Goal: Check status: Check status

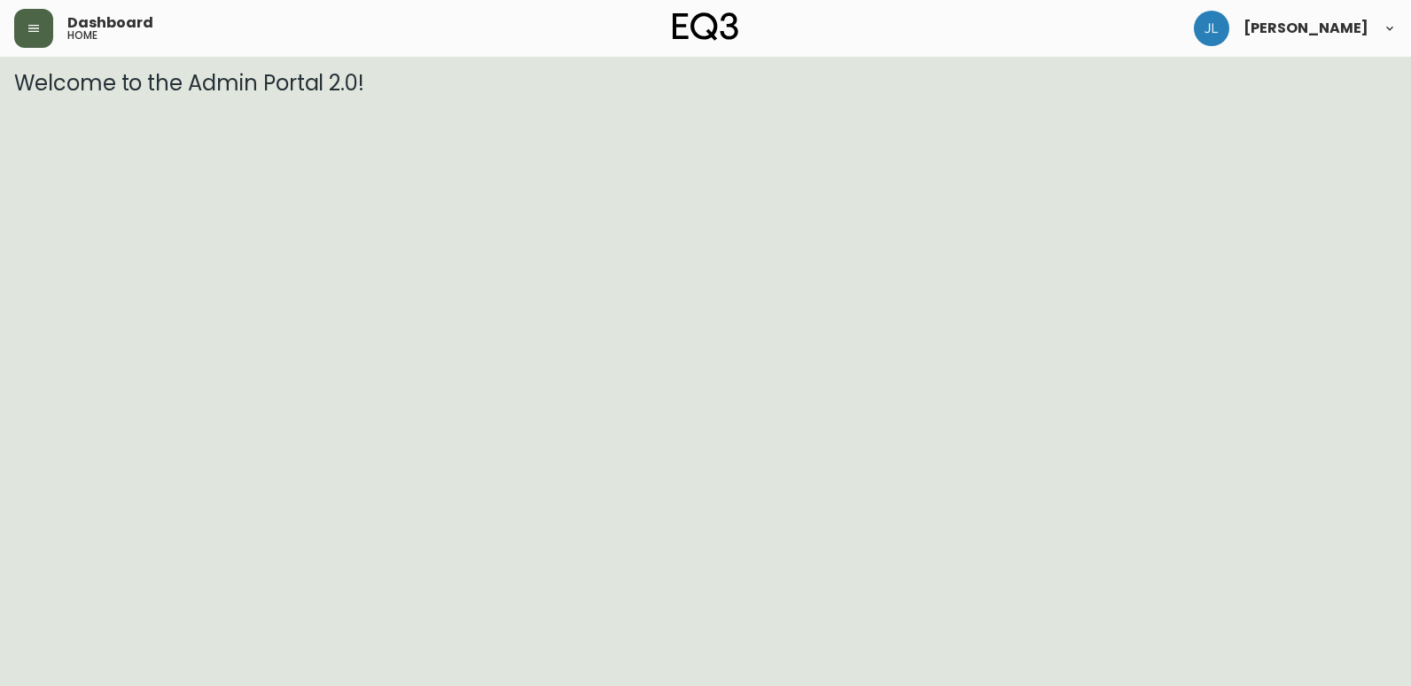
click at [24, 34] on button "button" at bounding box center [33, 28] width 39 height 39
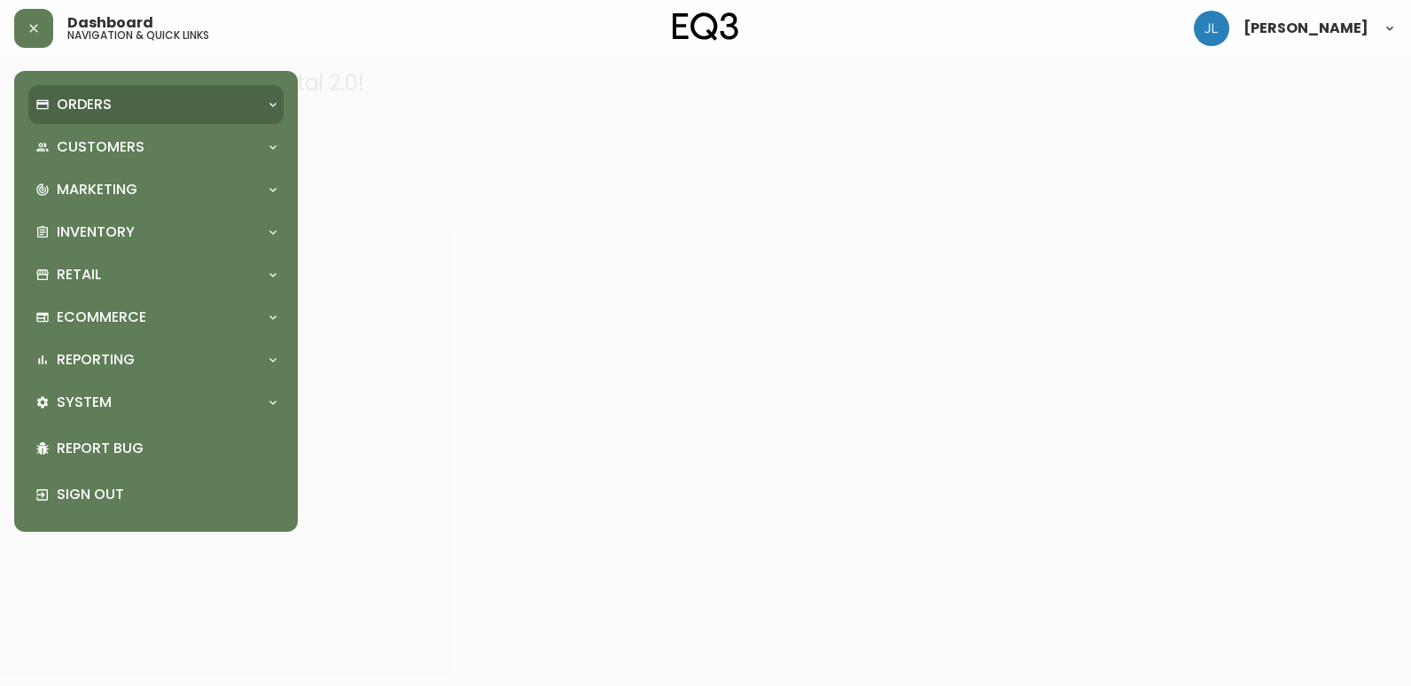
click at [112, 95] on div "Orders" at bounding box center [146, 105] width 223 height 20
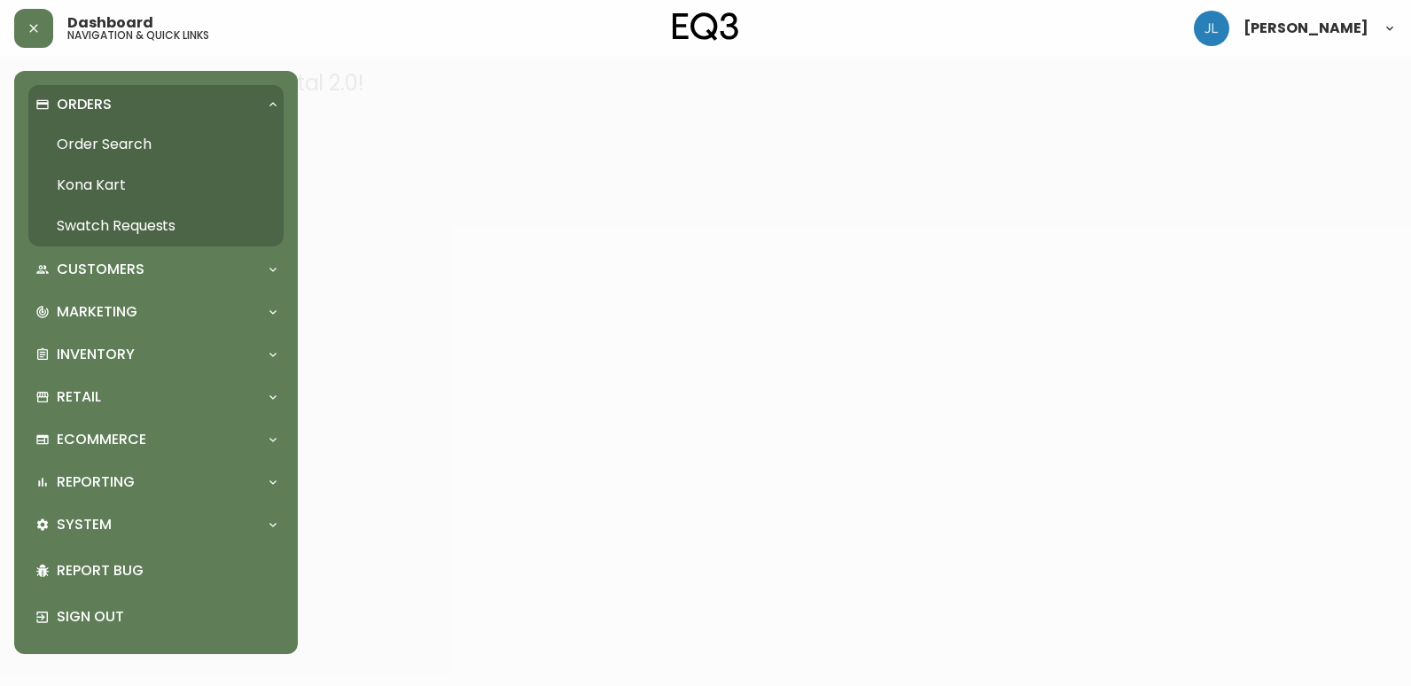
click at [103, 140] on link "Order Search" at bounding box center [155, 144] width 255 height 41
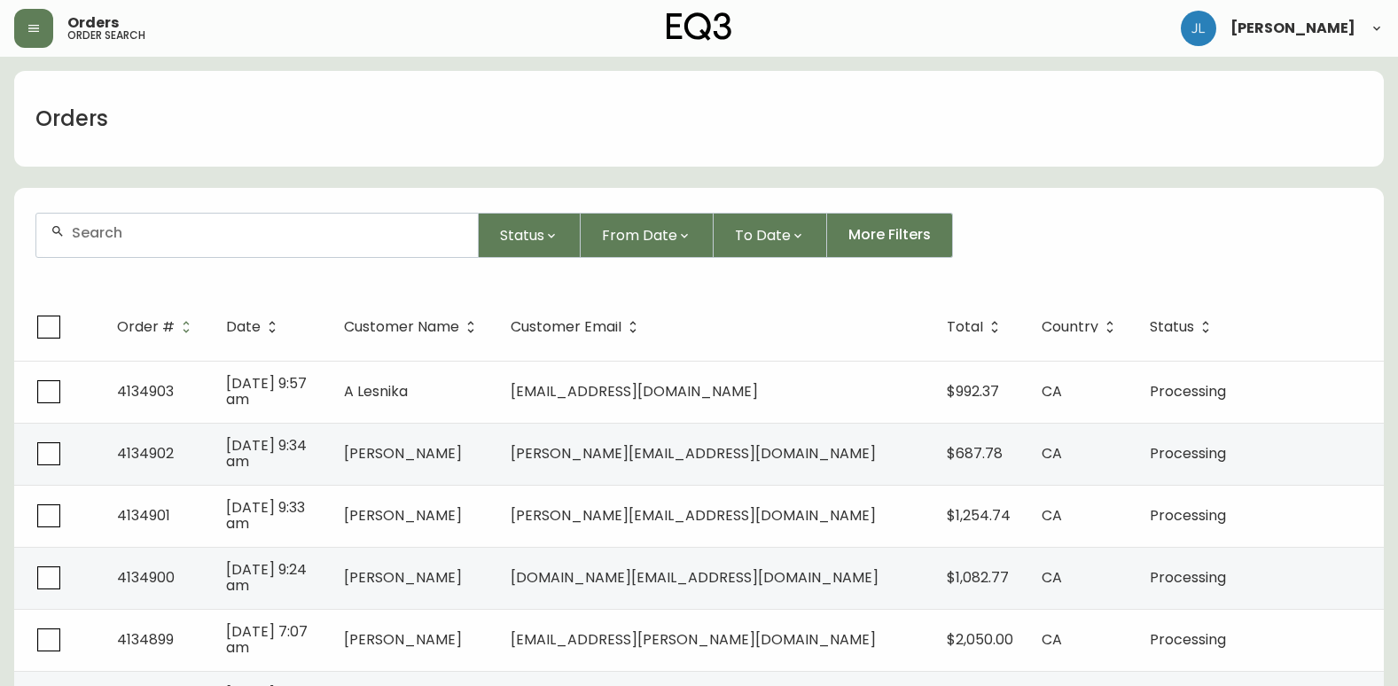
click at [348, 230] on input "text" at bounding box center [268, 232] width 392 height 17
click at [356, 234] on input "text" at bounding box center [268, 232] width 392 height 17
click at [395, 245] on div at bounding box center [257, 235] width 442 height 43
click at [371, 241] on div at bounding box center [257, 235] width 442 height 43
click at [340, 241] on div at bounding box center [257, 235] width 442 height 43
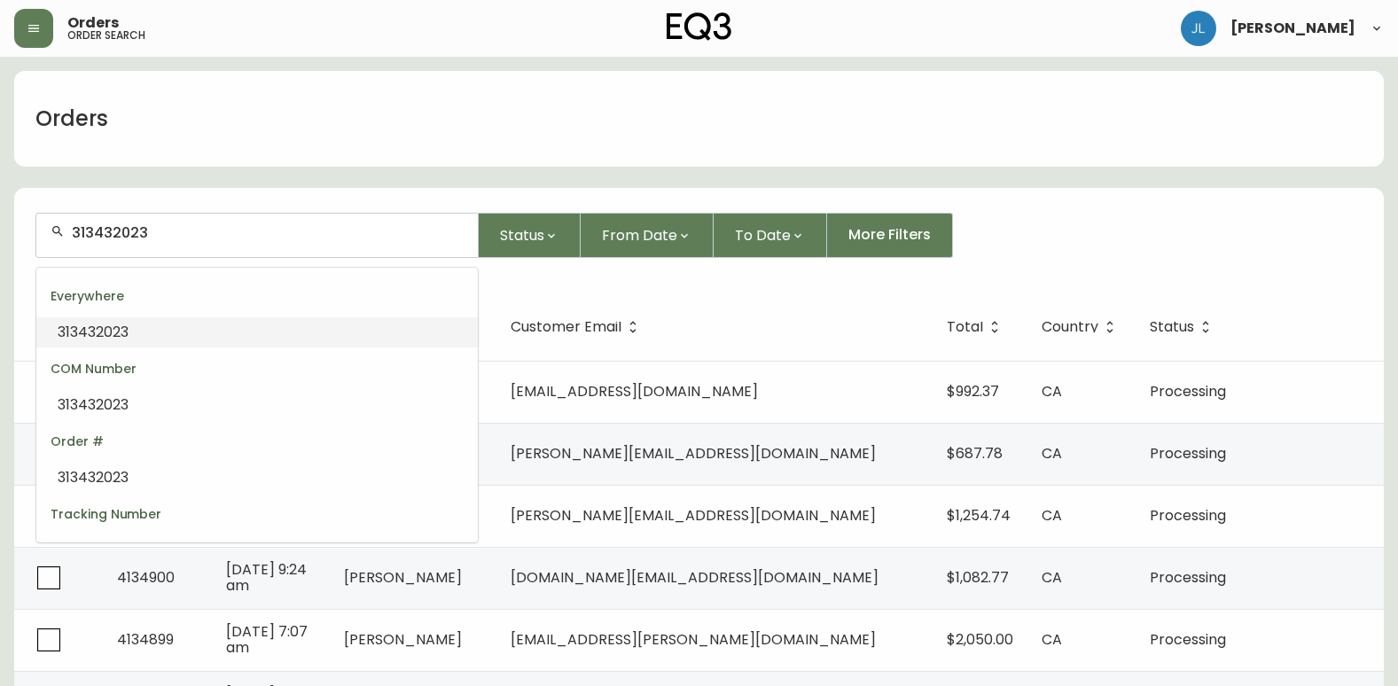
drag, startPoint x: -4, startPoint y: 250, endPoint x: 20, endPoint y: 262, distance: 25.8
drag, startPoint x: 79, startPoint y: 234, endPoint x: 0, endPoint y: 250, distance: 80.5
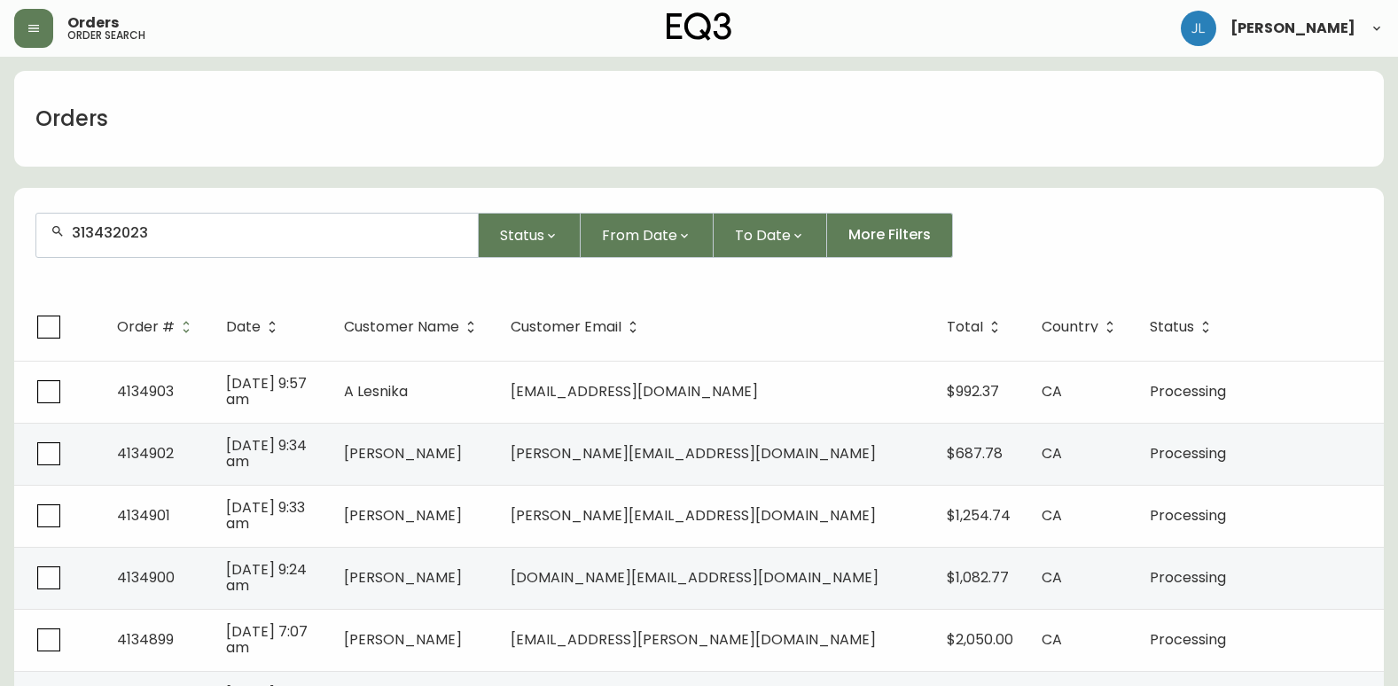
click at [315, 224] on input "313432023" at bounding box center [268, 232] width 392 height 17
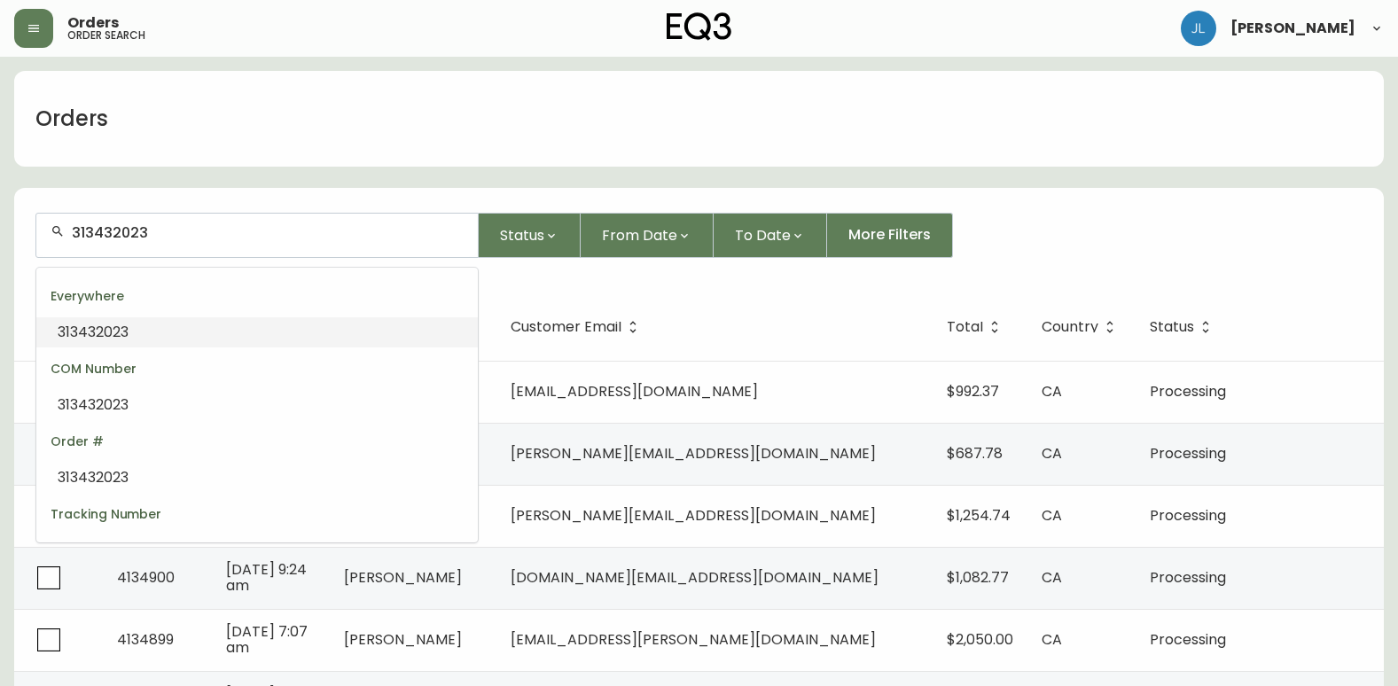
drag, startPoint x: 307, startPoint y: 223, endPoint x: 28, endPoint y: 223, distance: 278.4
click at [28, 223] on form "313432023 Status From Date To Date More Filters" at bounding box center [699, 242] width 1370 height 102
type input "31343202"
drag, startPoint x: 277, startPoint y: 227, endPoint x: -4, endPoint y: 228, distance: 280.2
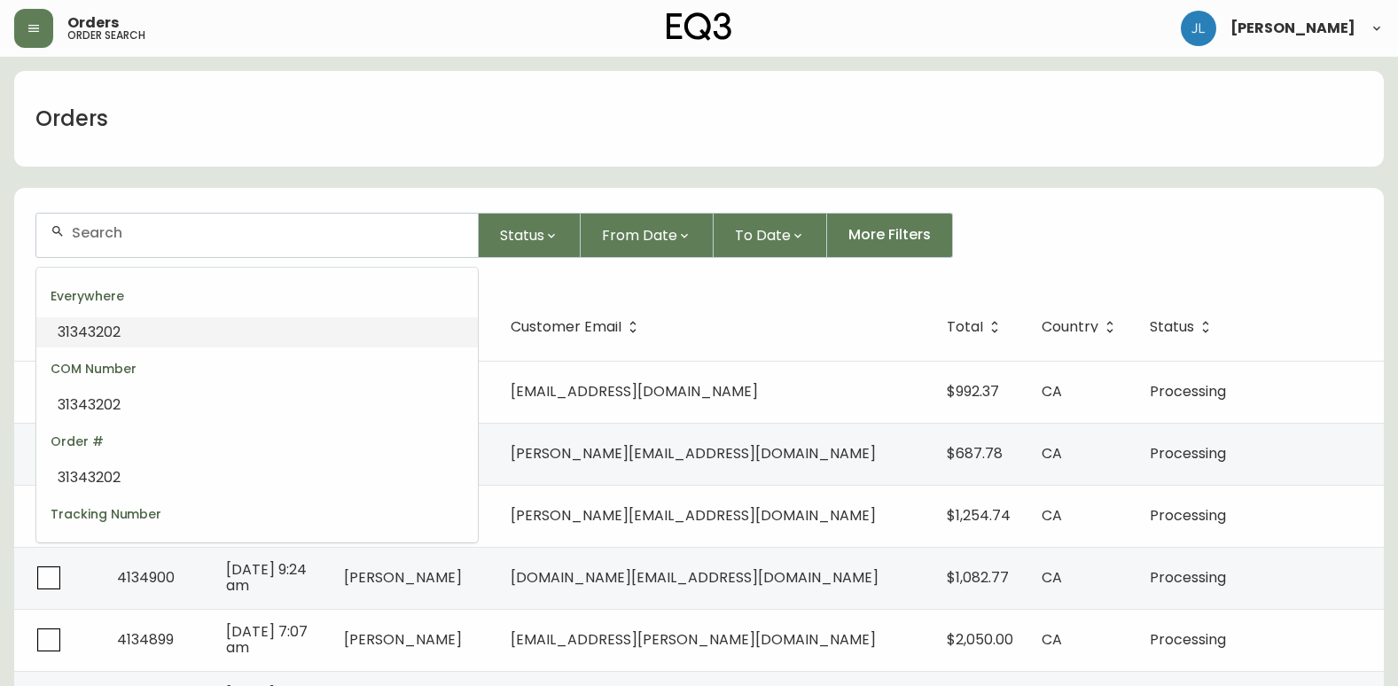
click at [274, 238] on input "text" at bounding box center [268, 232] width 392 height 17
paste input "4134062"
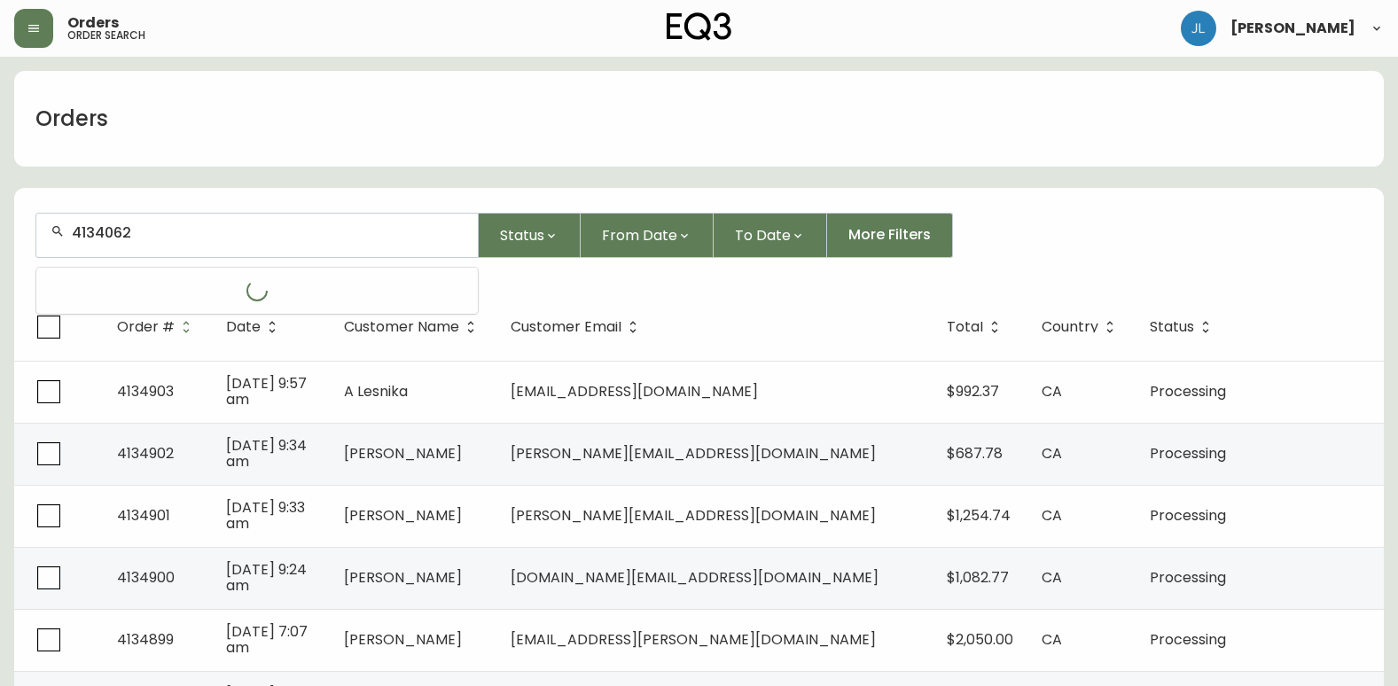
type input "4134062"
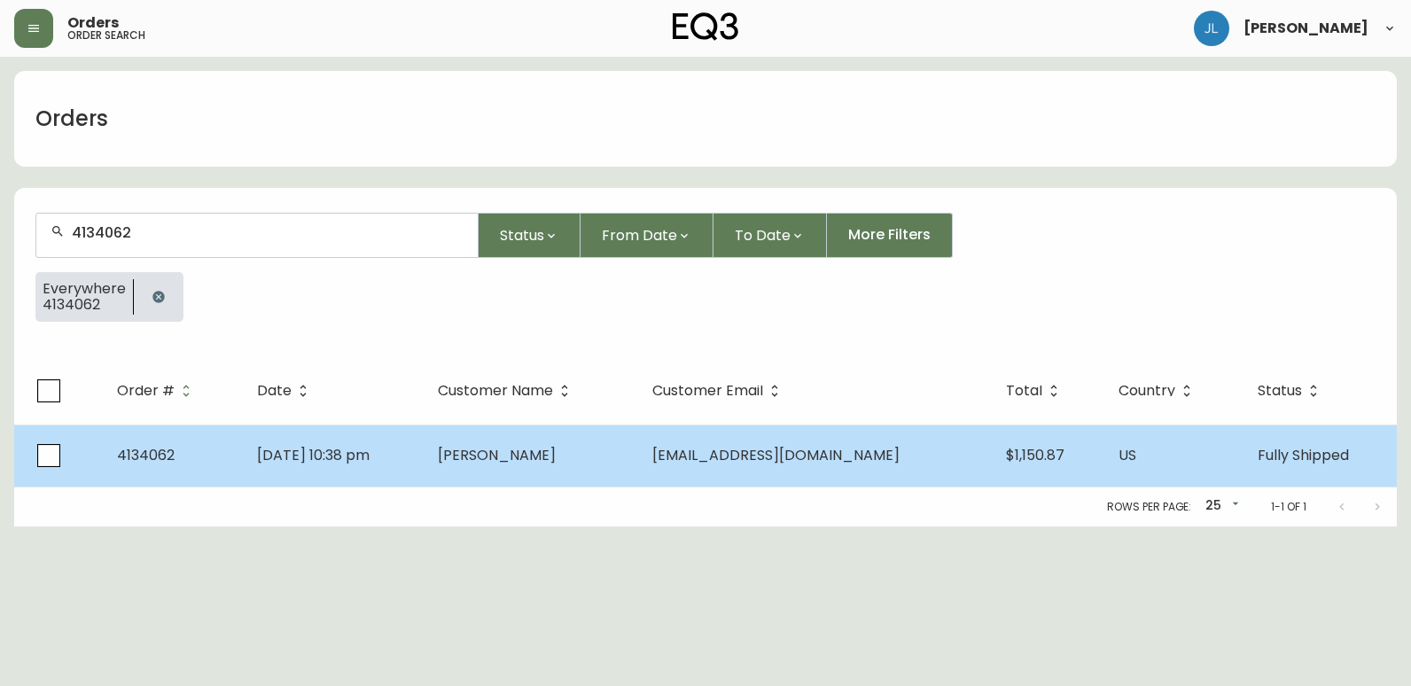
click at [507, 457] on span "[PERSON_NAME]" at bounding box center [497, 455] width 118 height 20
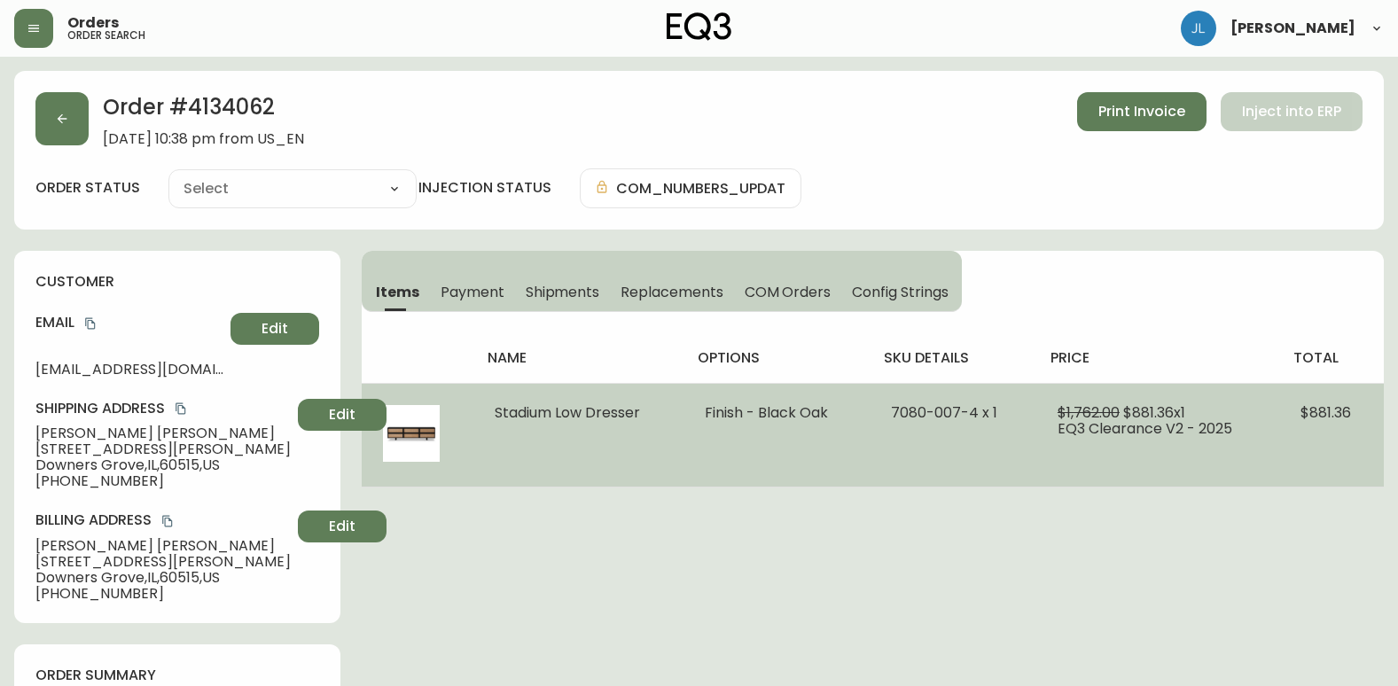
type input "Fully Shipped"
select select "FULLY_SHIPPED"
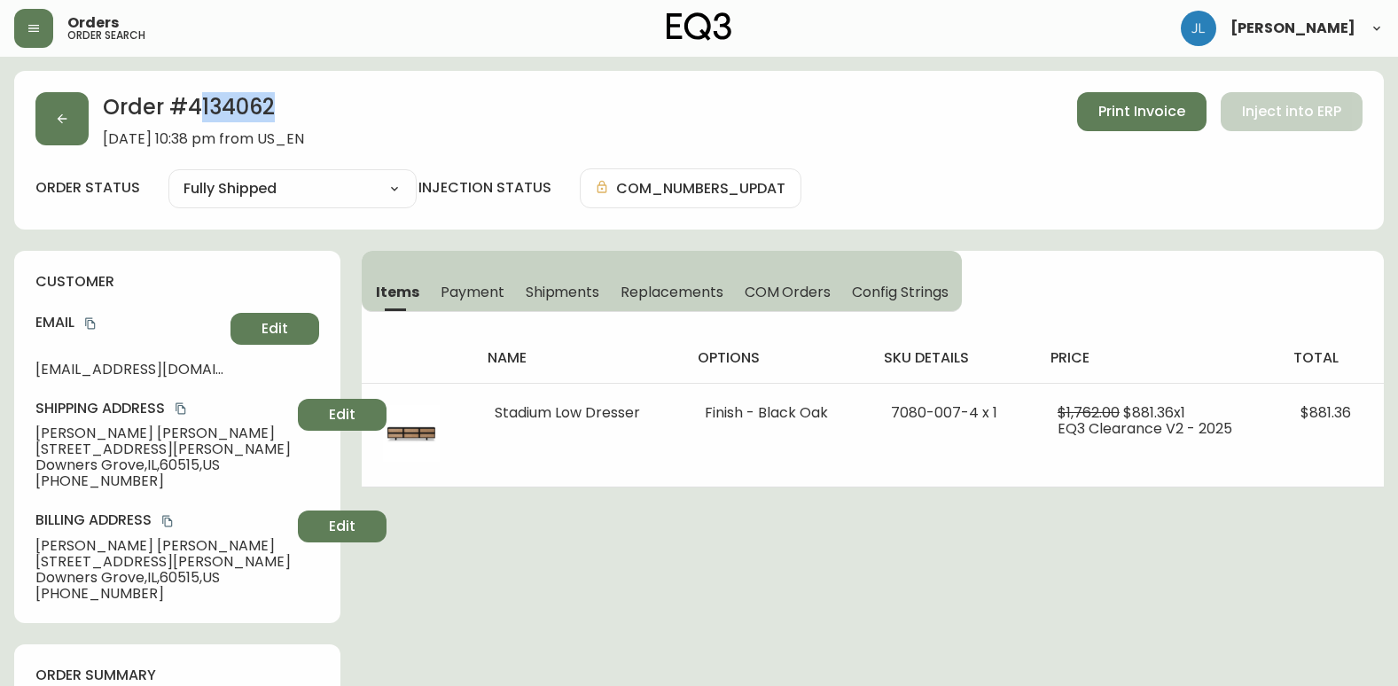
drag, startPoint x: 299, startPoint y: 105, endPoint x: 195, endPoint y: 113, distance: 104.0
click at [195, 113] on h2 "Order # 4134062" at bounding box center [203, 111] width 201 height 39
drag, startPoint x: 195, startPoint y: 113, endPoint x: 328, endPoint y: 101, distance: 133.5
click at [304, 101] on h2 "Order # 4134062" at bounding box center [203, 111] width 201 height 39
drag, startPoint x: 309, startPoint y: 105, endPoint x: 185, endPoint y: 106, distance: 123.2
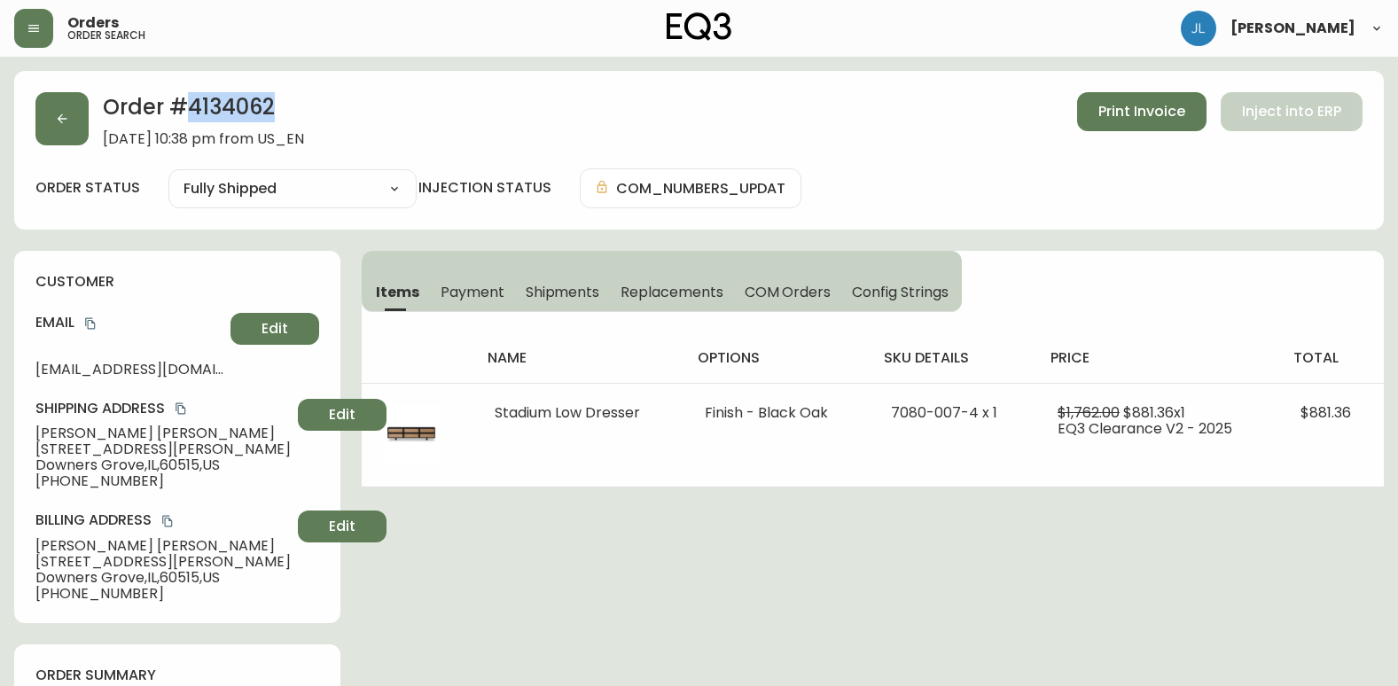
click at [185, 106] on h2 "Order # 4134062" at bounding box center [203, 111] width 201 height 39
copy h2 "4134062"
click at [556, 102] on div "Order # 4134062 [DATE] 10:38 pm from US_EN Print Invoice Inject into ERP" at bounding box center [698, 119] width 1327 height 55
